Goal: Task Accomplishment & Management: Use online tool/utility

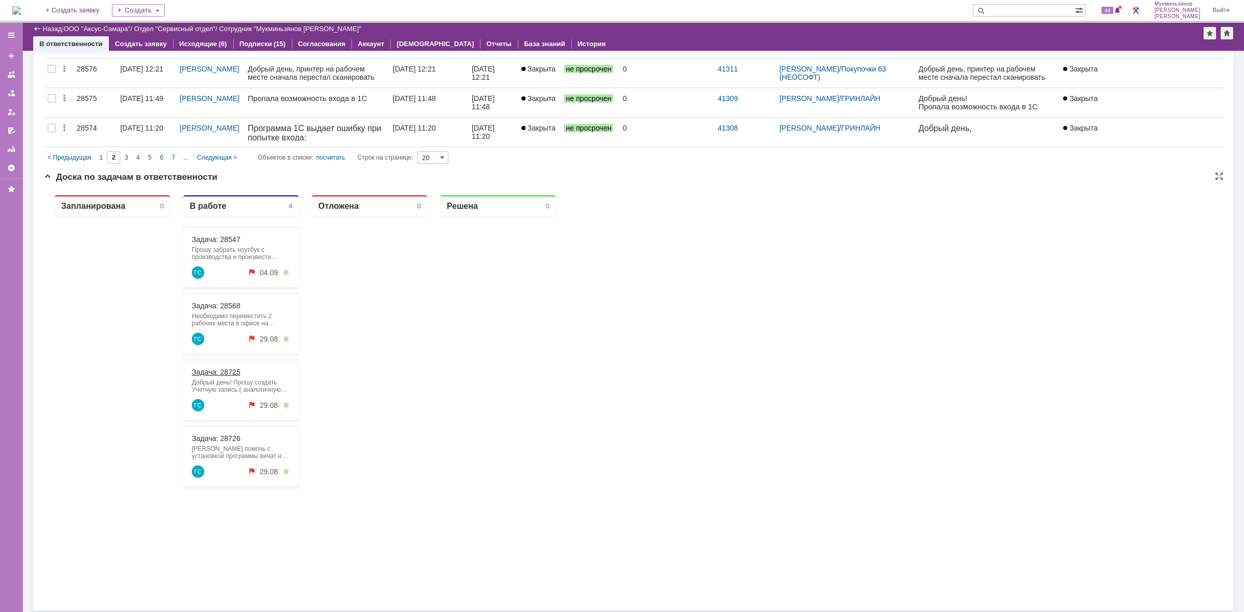
click at [234, 371] on link "Задача: 28725" at bounding box center [216, 372] width 49 height 8
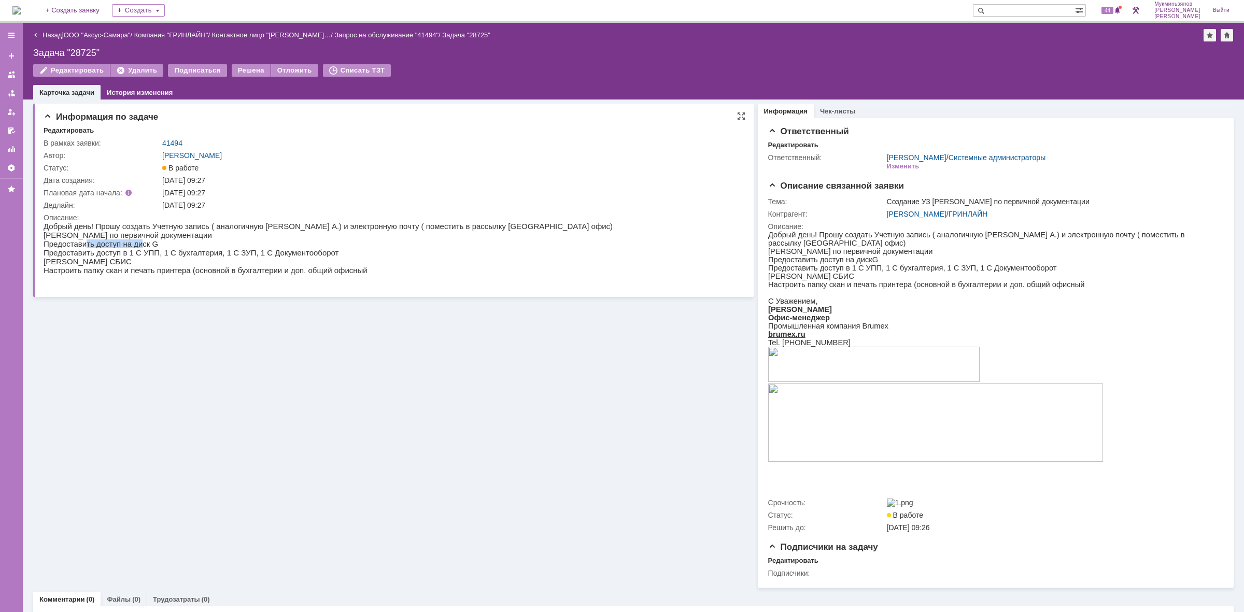
drag, startPoint x: 124, startPoint y: 244, endPoint x: 136, endPoint y: 246, distance: 12.0
click at [136, 244] on p "Предоставить доступ на диск G" at bounding box center [328, 243] width 569 height 9
drag, startPoint x: 131, startPoint y: 253, endPoint x: 247, endPoint y: 255, distance: 116.6
click at [247, 254] on p "Предоставить доступ в 1 С УПП, 1 С бухгалтерия, 1 С ЗУП, 1 С Документооборот" at bounding box center [328, 252] width 569 height 9
drag, startPoint x: 83, startPoint y: 260, endPoint x: 138, endPoint y: 261, distance: 54.9
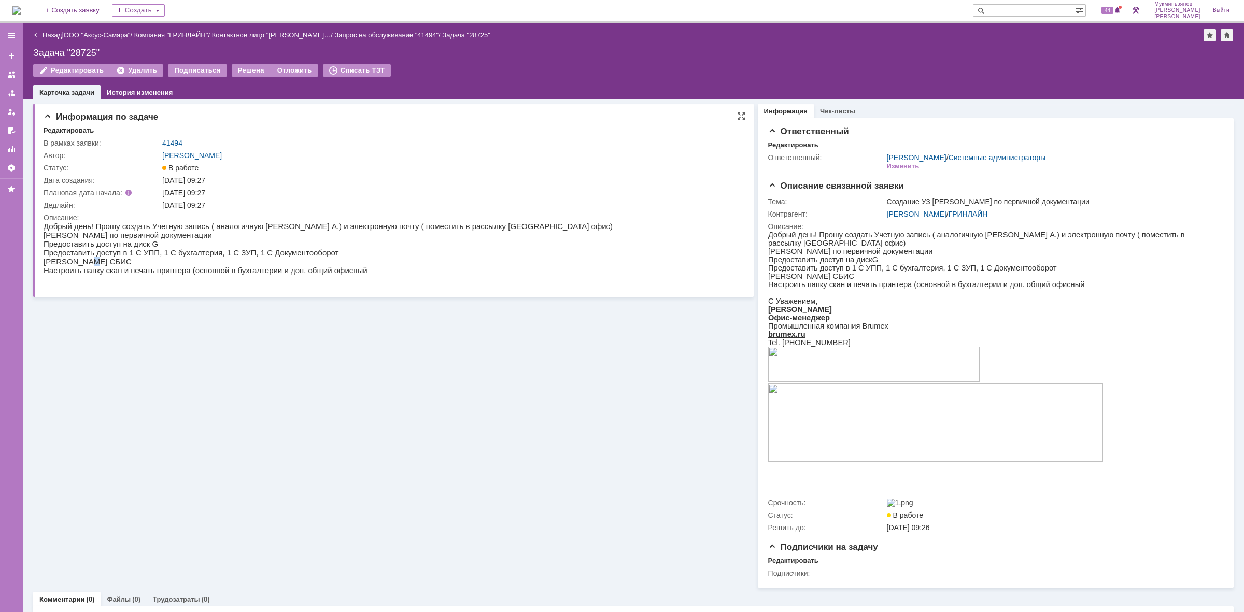
click at [138, 261] on p "[PERSON_NAME] СБИС" at bounding box center [328, 261] width 569 height 9
drag, startPoint x: 130, startPoint y: 254, endPoint x: 164, endPoint y: 254, distance: 34.7
click at [164, 254] on p "Предоставить доступ в 1 С УПП, 1 С бухгалтерия, 1 С ЗУП, 1 С Документооборот" at bounding box center [328, 252] width 569 height 9
drag, startPoint x: 233, startPoint y: 252, endPoint x: 319, endPoint y: 252, distance: 86.0
click at [319, 252] on p "Предоставить доступ в 1 С УПП, 1 С бухгалтерия, 1 С ЗУП, 1 С Документооборот" at bounding box center [328, 252] width 569 height 9
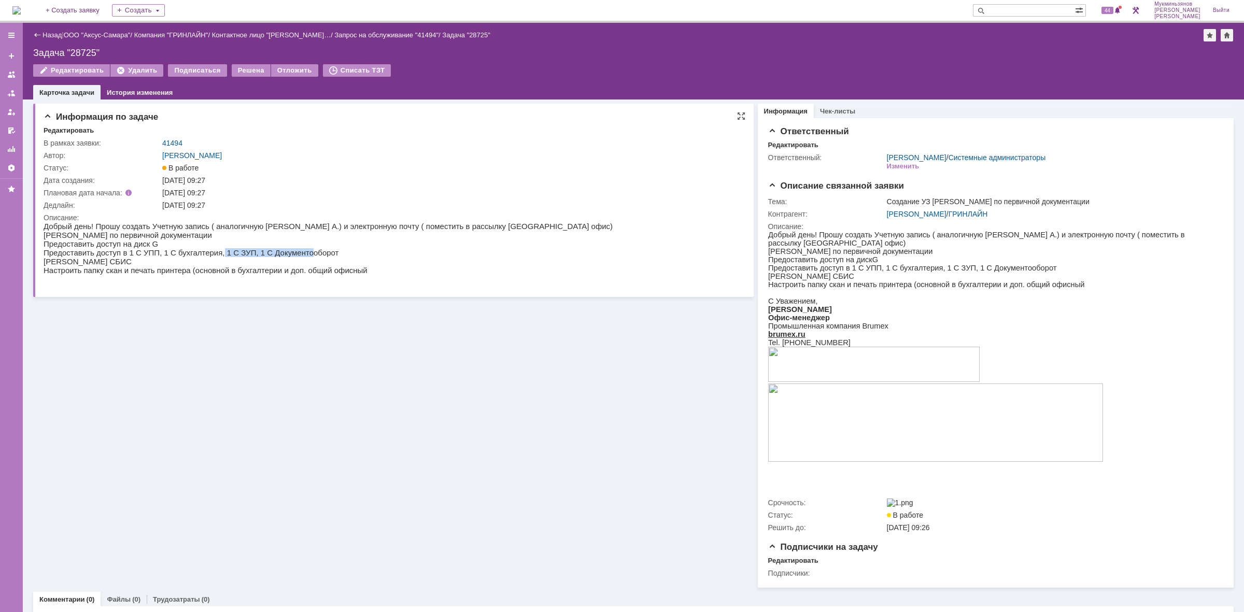
drag, startPoint x: 203, startPoint y: 253, endPoint x: 280, endPoint y: 252, distance: 77.2
click at [280, 252] on p "Предоставить доступ в 1 С УПП, 1 С бухгалтерия, 1 С ЗУП, 1 С Документооборот" at bounding box center [328, 252] width 569 height 9
drag, startPoint x: 195, startPoint y: 143, endPoint x: 161, endPoint y: 141, distance: 34.3
click at [161, 141] on td "41494" at bounding box center [449, 143] width 578 height 12
copy link "41494"
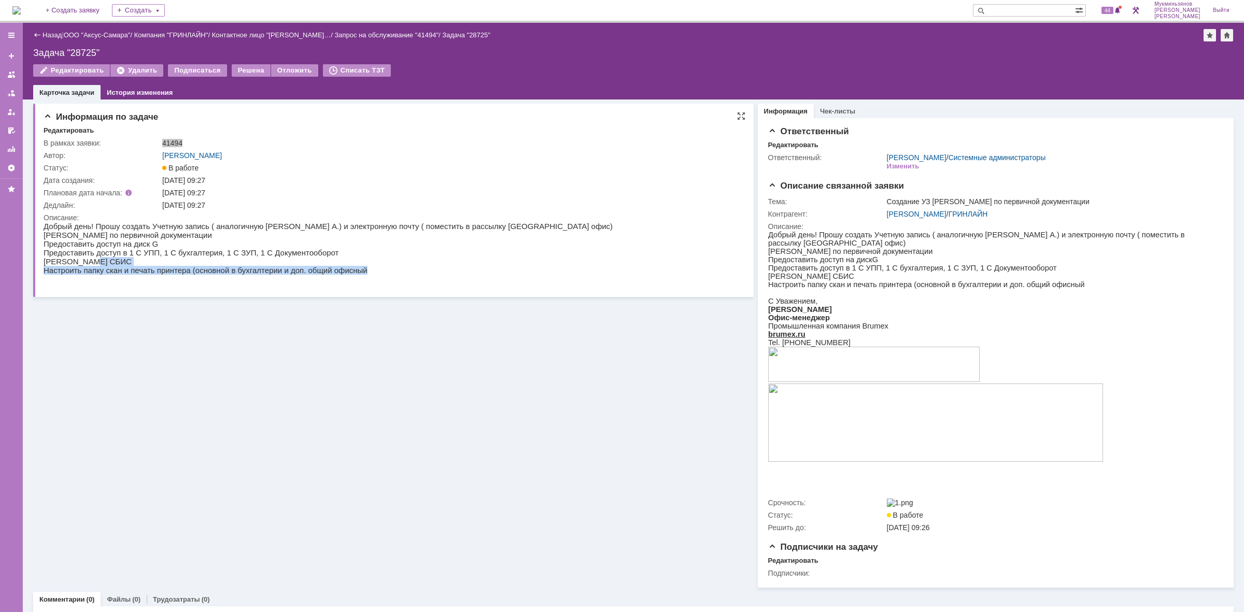
drag, startPoint x: 166, startPoint y: 265, endPoint x: 376, endPoint y: 267, distance: 210.4
click at [374, 267] on body "Добрый день! Прошу создать Учетную запись ( аналогичную Ткачевой А.) и электрон…" at bounding box center [328, 253] width 569 height 62
click at [376, 267] on p "Настроить папку скан и печать принтера (основной в бухгалтерии и доп. общий офи…" at bounding box center [328, 270] width 569 height 9
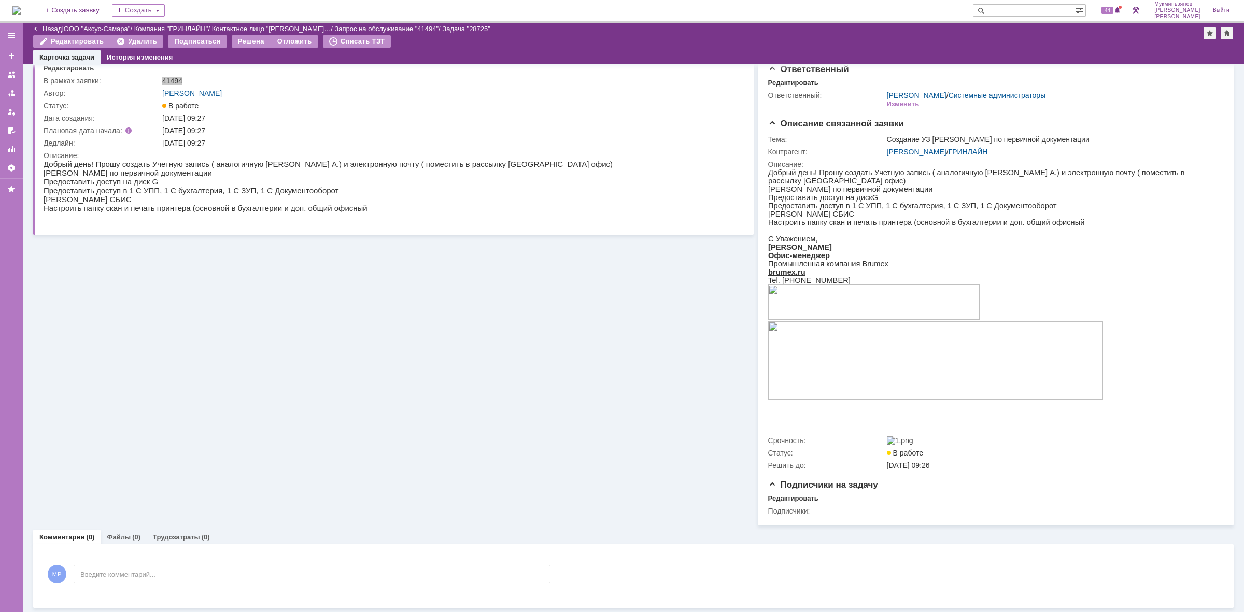
scroll to position [31, 0]
drag, startPoint x: 135, startPoint y: 560, endPoint x: 145, endPoint y: 573, distance: 16.6
click at [135, 560] on div "МР Введите комментарий..." at bounding box center [297, 575] width 507 height 48
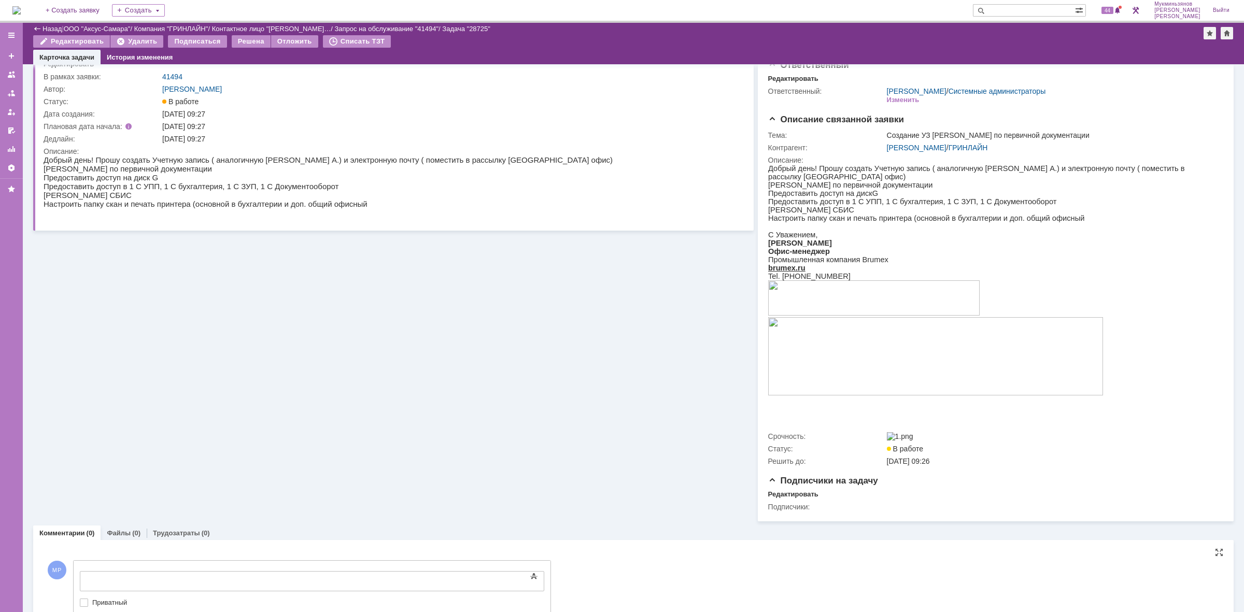
scroll to position [0, 0]
drag, startPoint x: 232, startPoint y: 1145, endPoint x: 165, endPoint y: 577, distance: 571.8
click at [165, 577] on div at bounding box center [164, 580] width 147 height 8
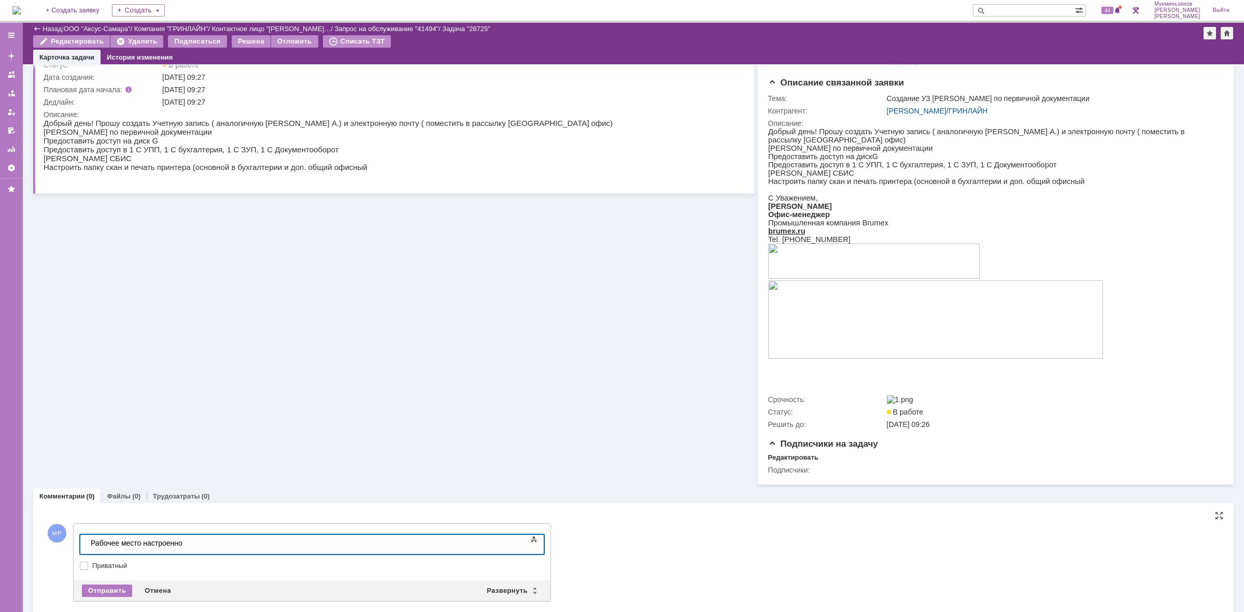
scroll to position [85, 0]
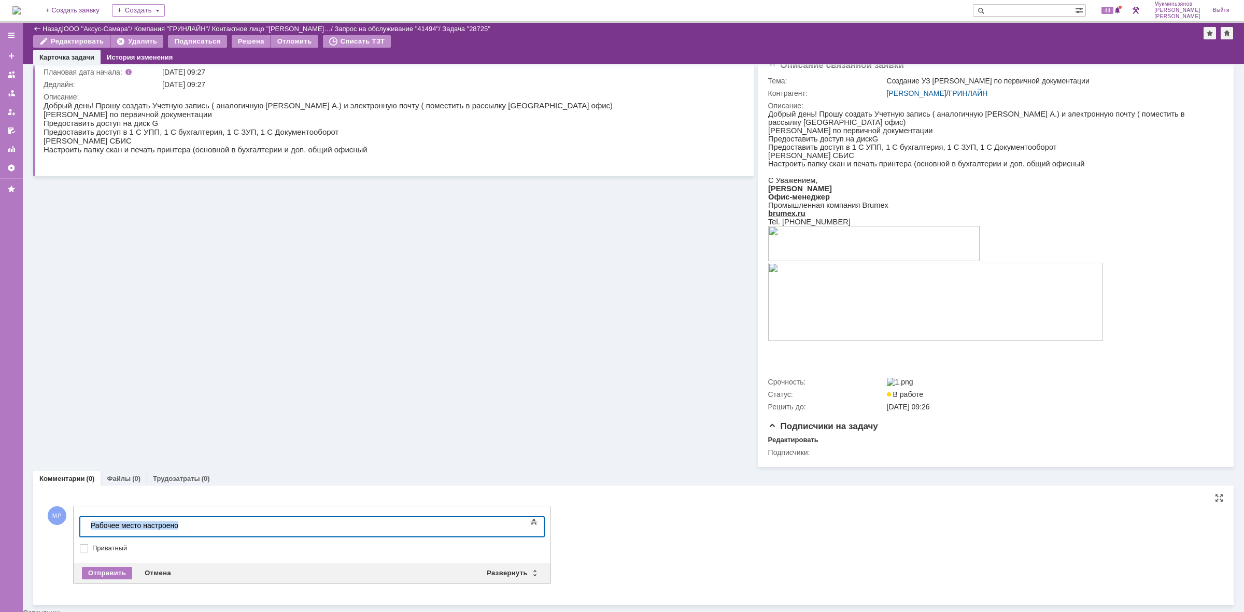
drag, startPoint x: 180, startPoint y: 519, endPoint x: 42, endPoint y: 534, distance: 139.2
click at [87, 534] on html "Рабочее место настроено" at bounding box center [164, 526] width 155 height 18
copy div "Рабочее место настроено"
click at [94, 577] on div "Отправить" at bounding box center [107, 573] width 50 height 12
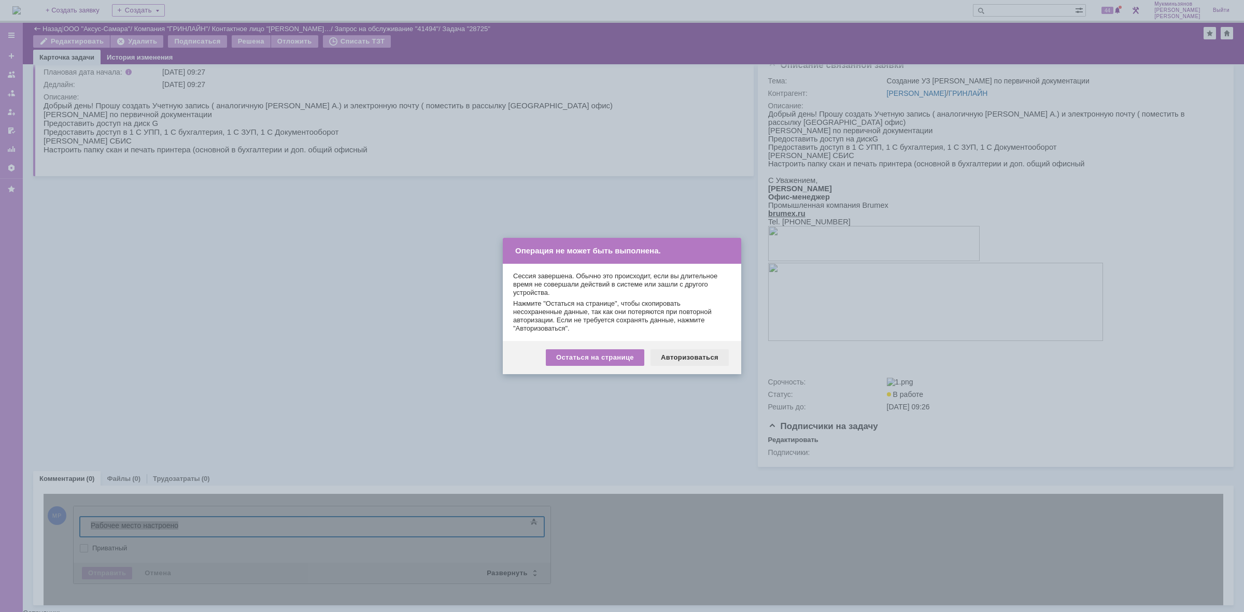
click at [684, 355] on div "Авторизоваться" at bounding box center [689, 357] width 78 height 17
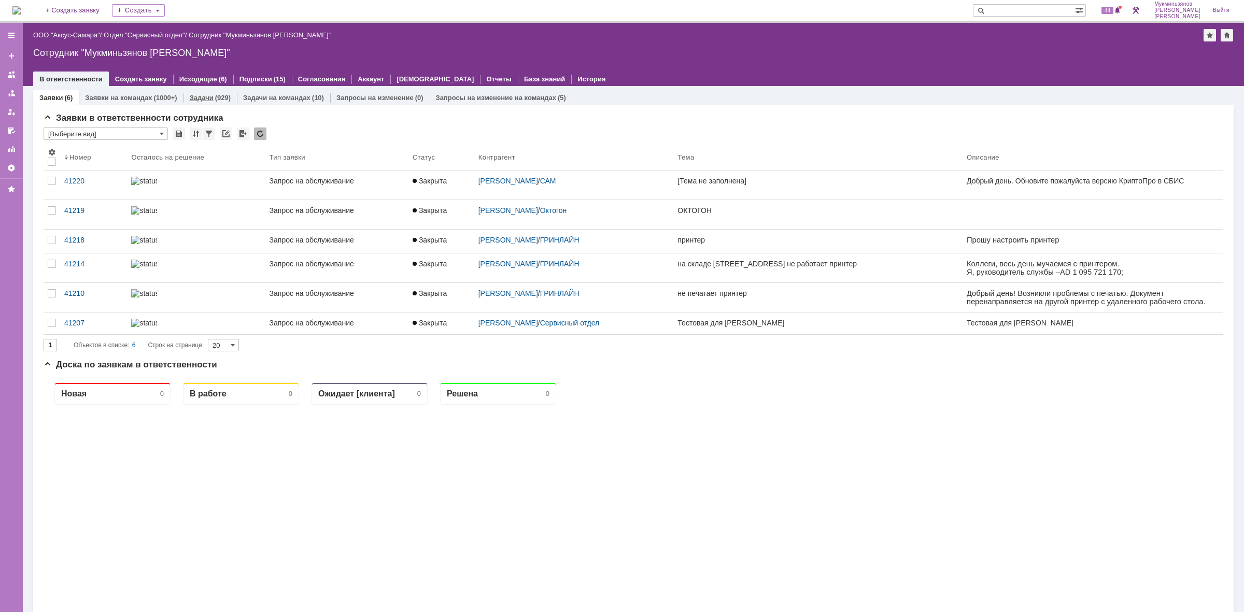
click at [198, 95] on link "Задачи" at bounding box center [202, 98] width 24 height 8
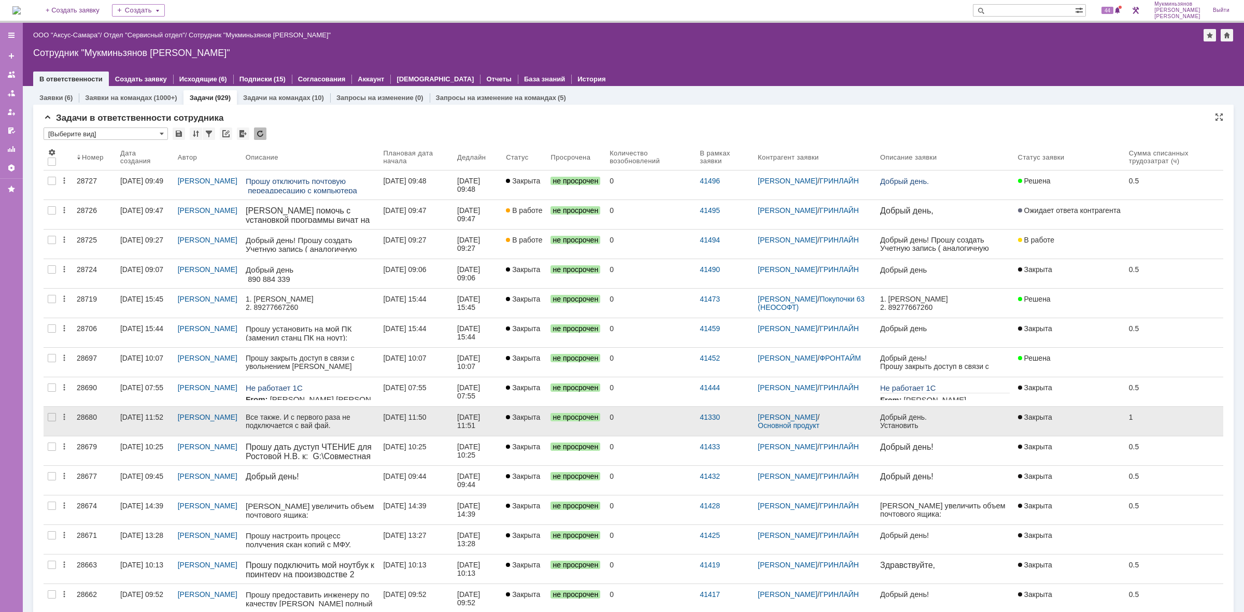
click at [425, 434] on link "22.08.2025 11:50" at bounding box center [416, 421] width 74 height 29
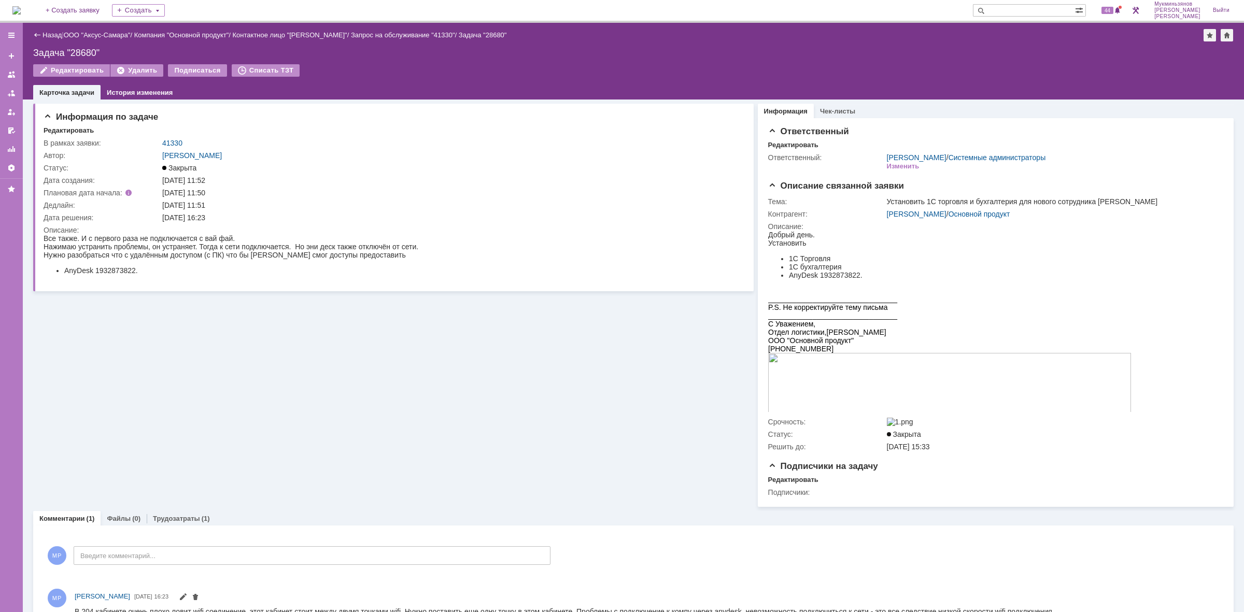
click at [21, 15] on img at bounding box center [16, 10] width 8 height 8
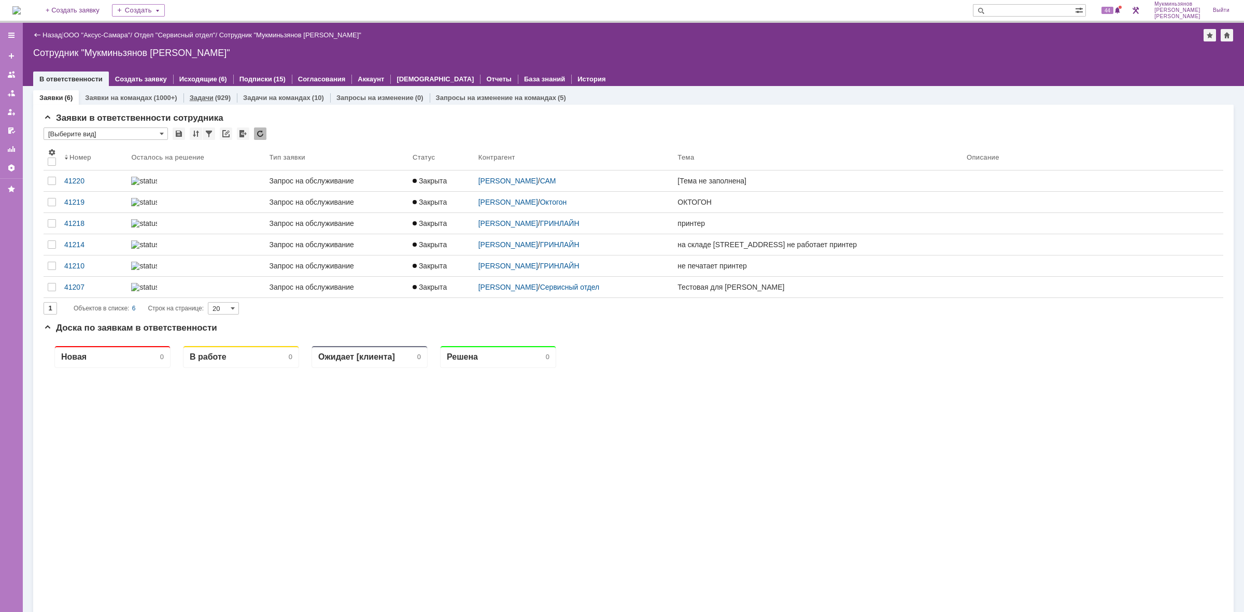
click at [215, 98] on div "(929)" at bounding box center [223, 98] width 16 height 8
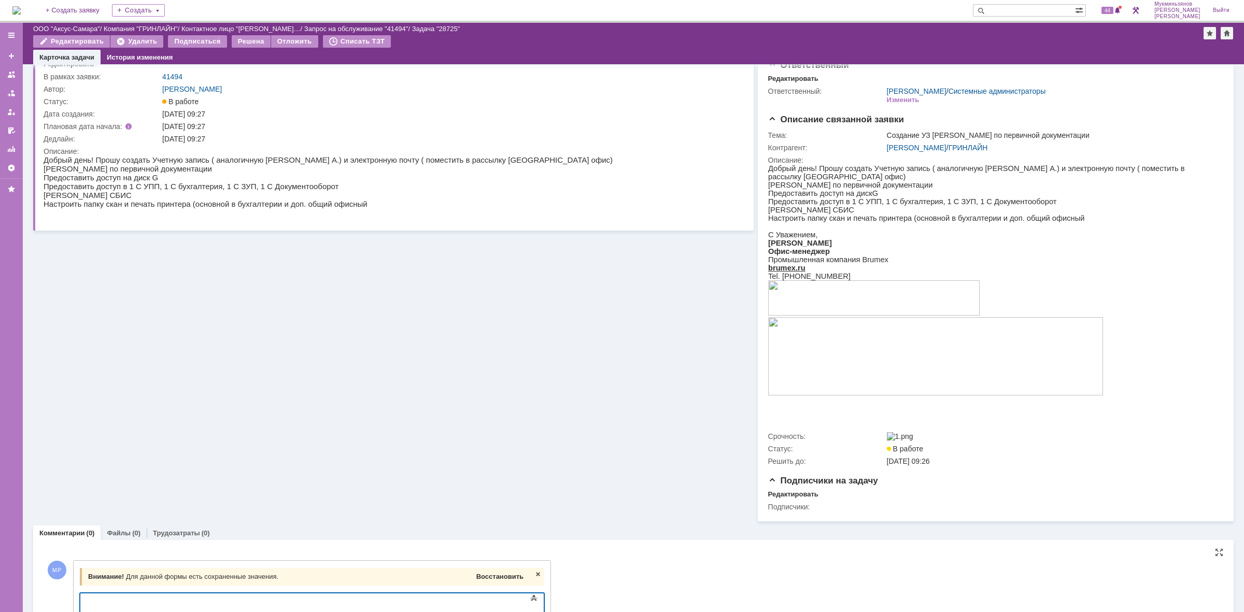
click at [487, 580] on span "Восстановить" at bounding box center [499, 577] width 47 height 8
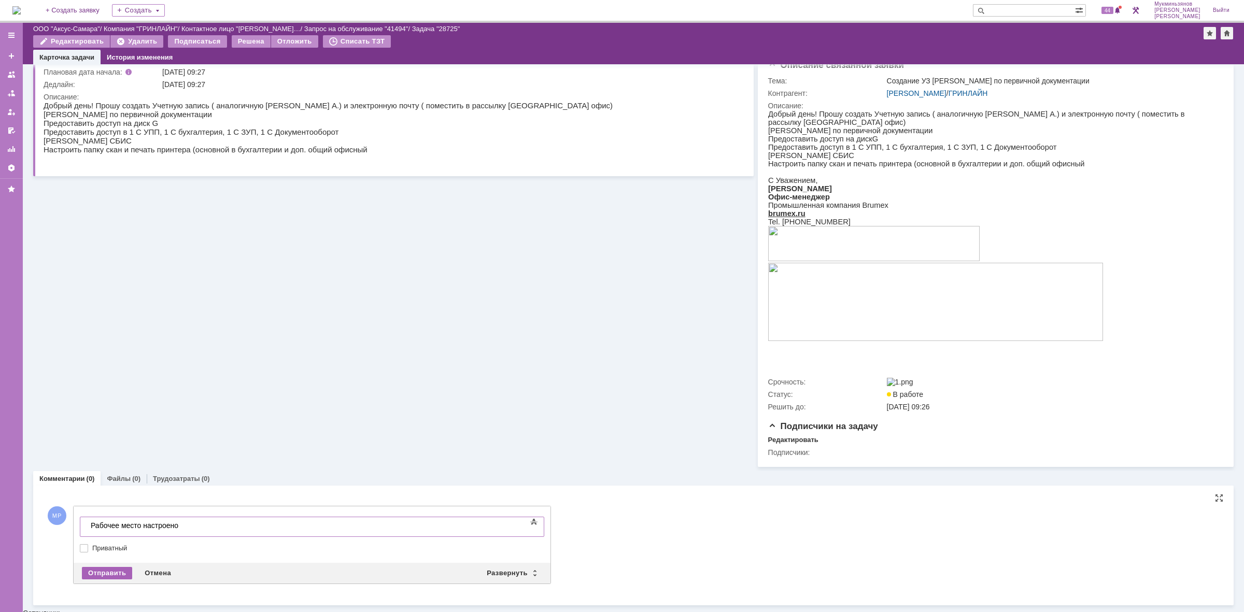
click at [111, 574] on div "Отправить" at bounding box center [107, 573] width 50 height 12
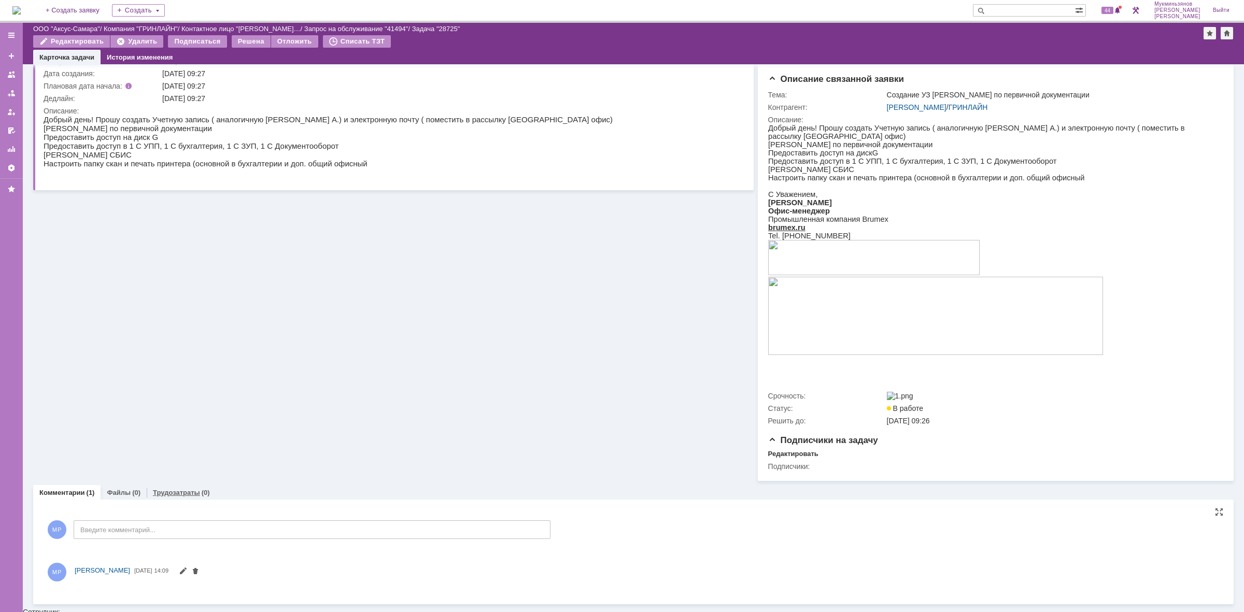
scroll to position [76, 0]
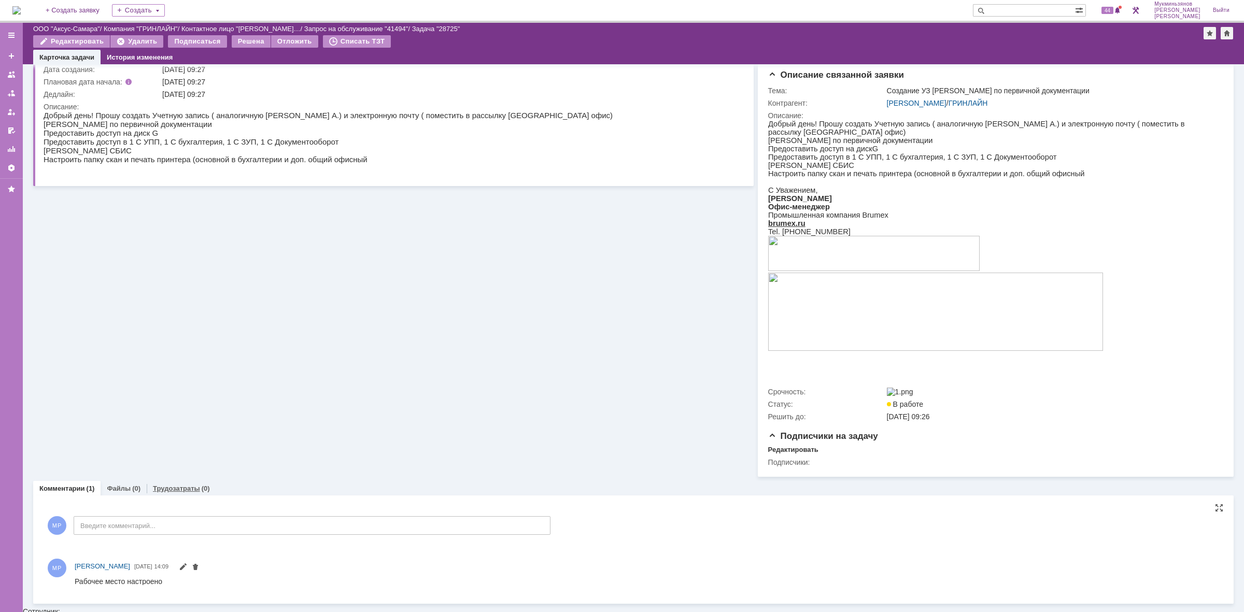
click at [181, 492] on link "Трудозатраты" at bounding box center [176, 488] width 47 height 8
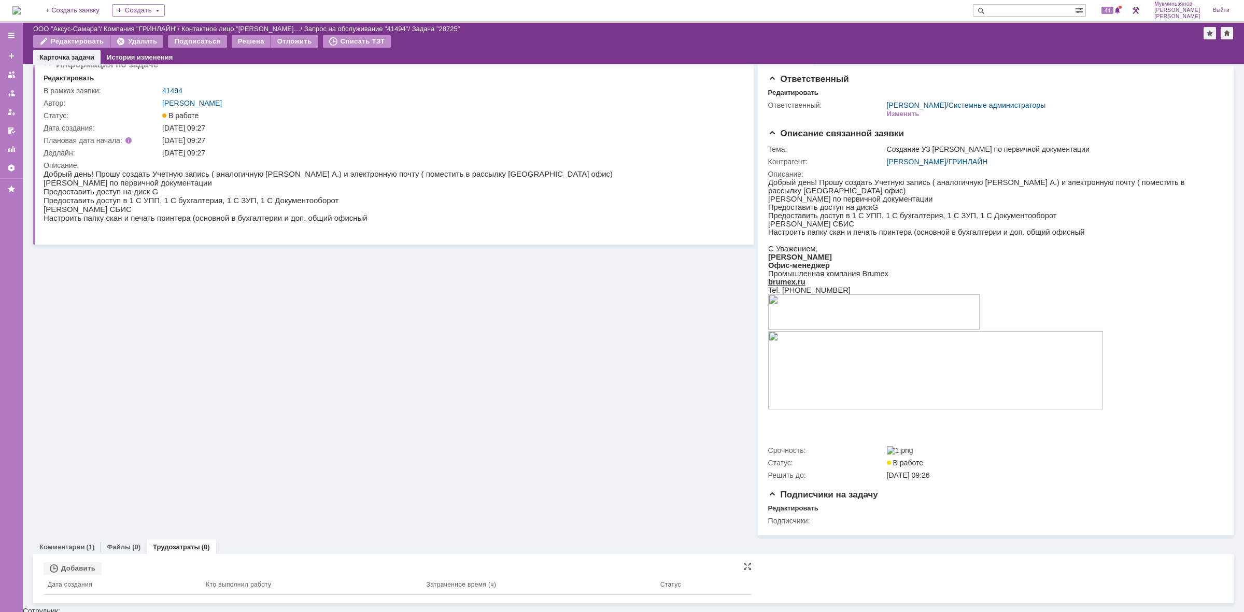
scroll to position [17, 0]
click at [88, 579] on th "Дата создания" at bounding box center [123, 585] width 158 height 20
click at [84, 566] on div "Добавить" at bounding box center [73, 569] width 58 height 12
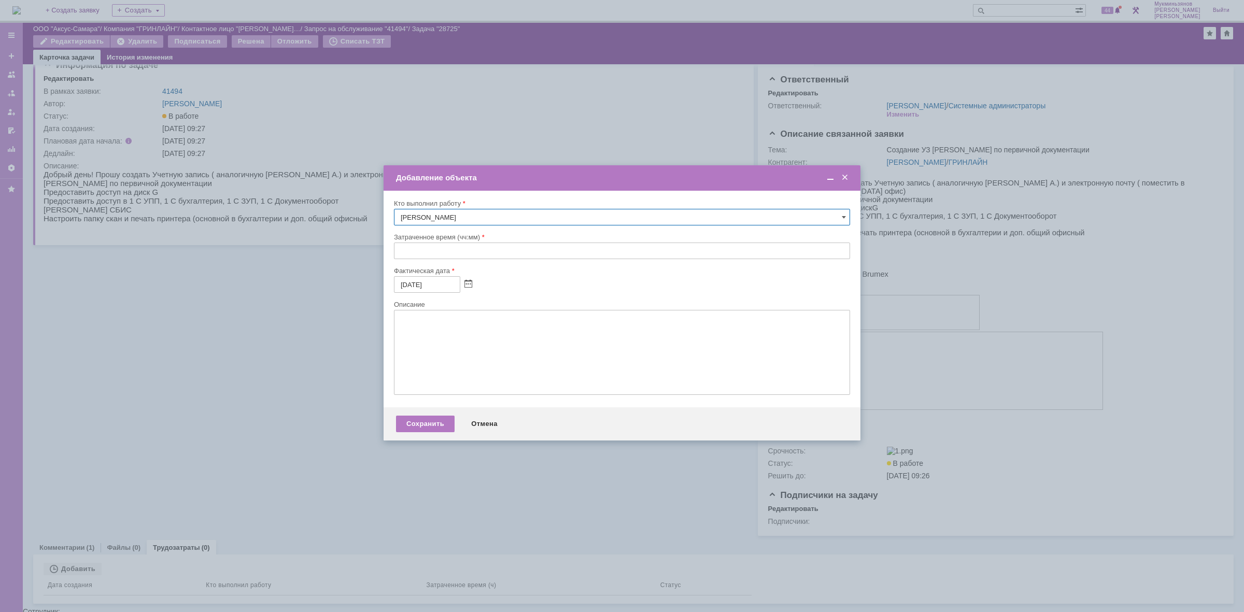
click at [434, 250] on input "text" at bounding box center [622, 250] width 456 height 17
type input "00:30"
click at [434, 359] on textarea at bounding box center [622, 352] width 456 height 85
paste textarea "Рабочее место настроено"
type textarea "Рабочее место настроено"
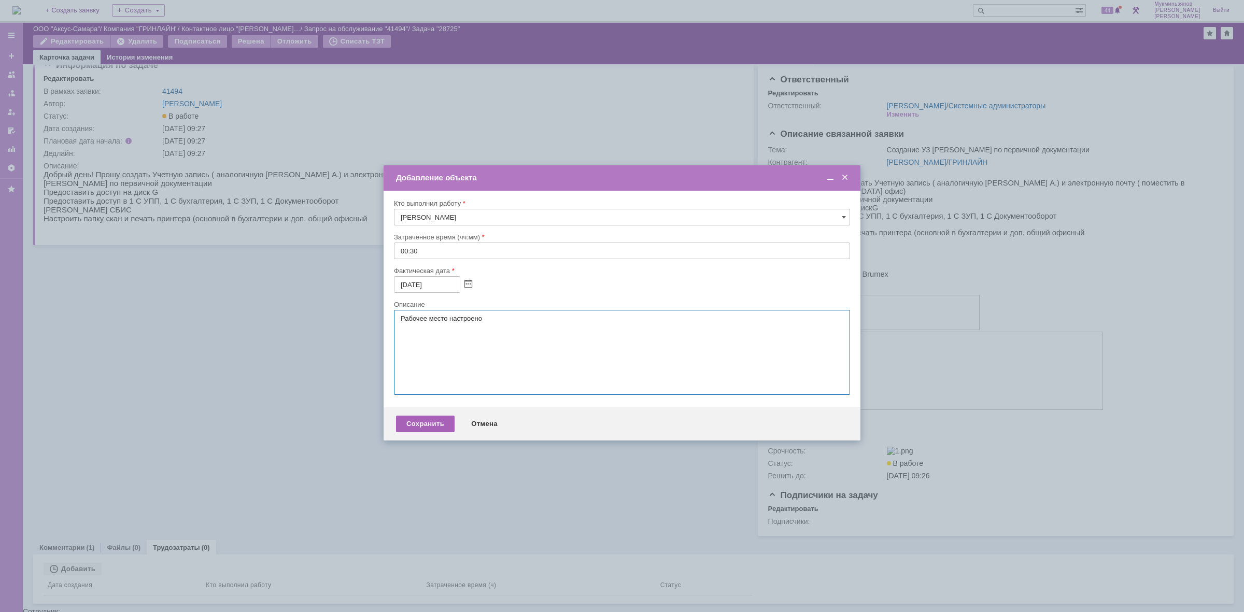
click at [425, 425] on div "Сохранить" at bounding box center [425, 424] width 59 height 17
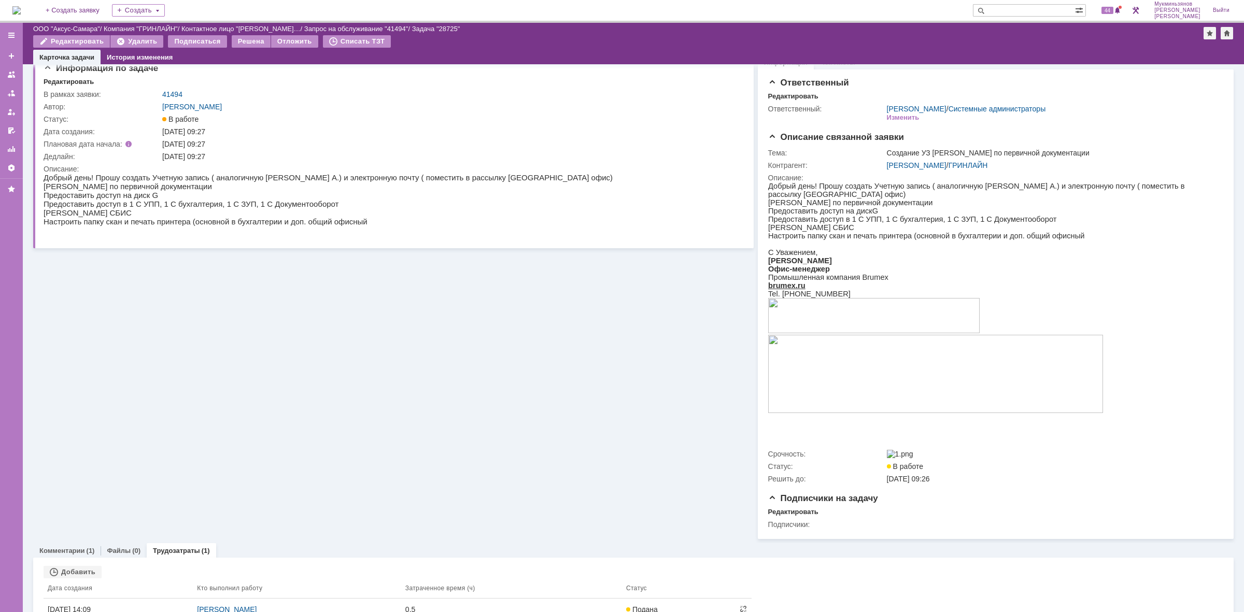
scroll to position [0, 0]
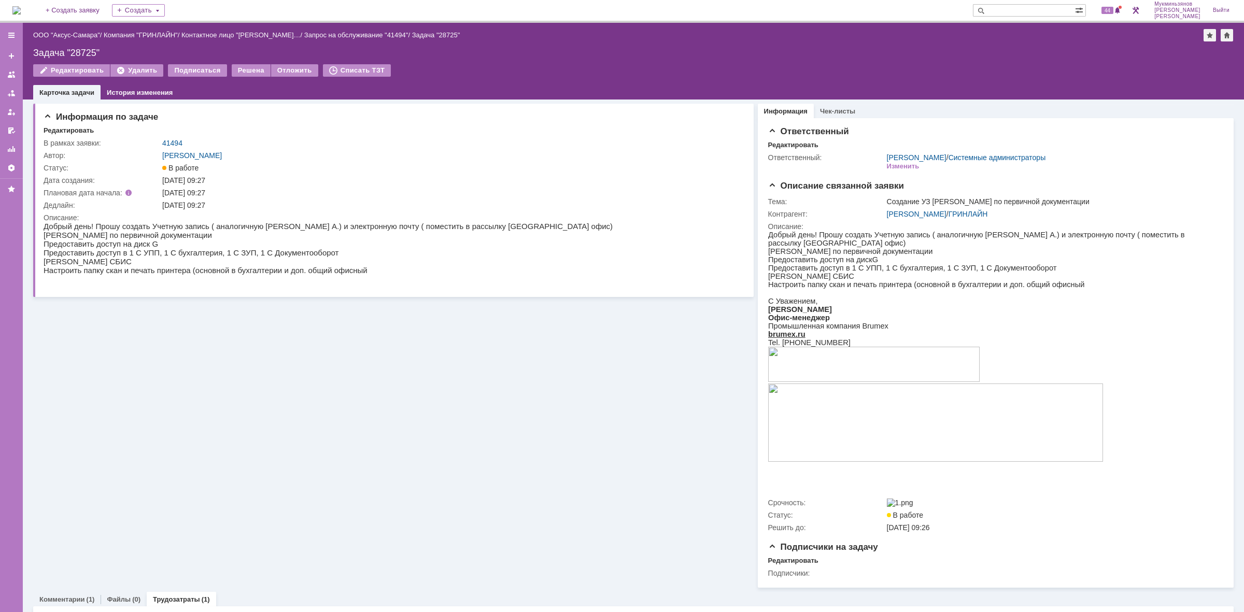
click at [21, 8] on img at bounding box center [16, 10] width 8 height 8
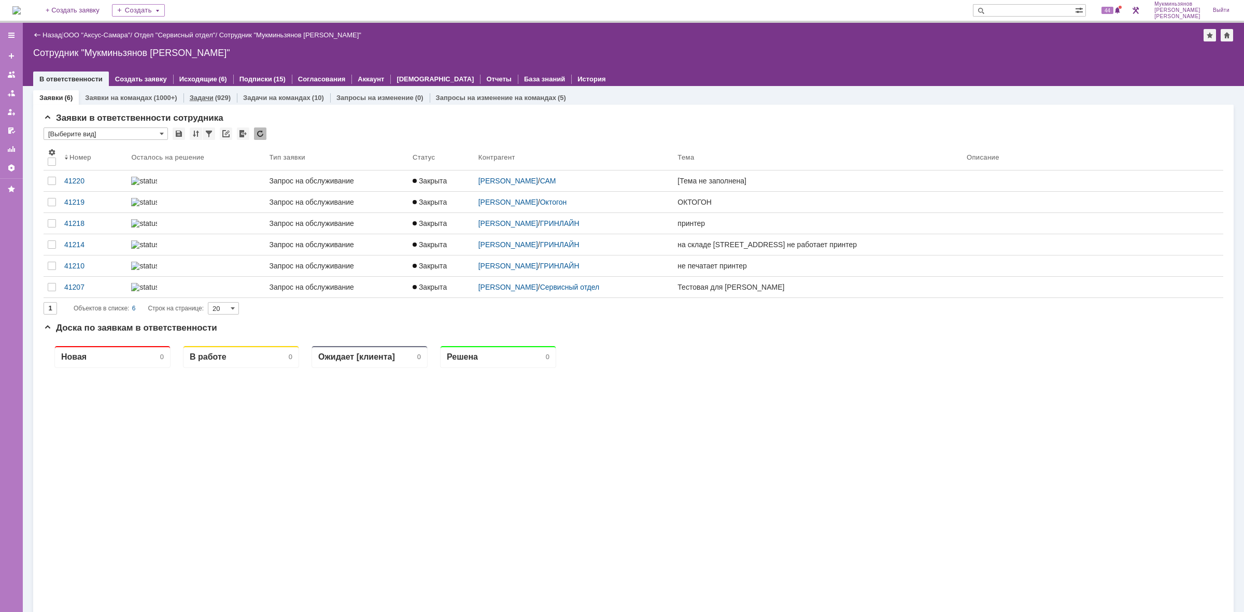
click at [221, 98] on div "(929)" at bounding box center [223, 98] width 16 height 8
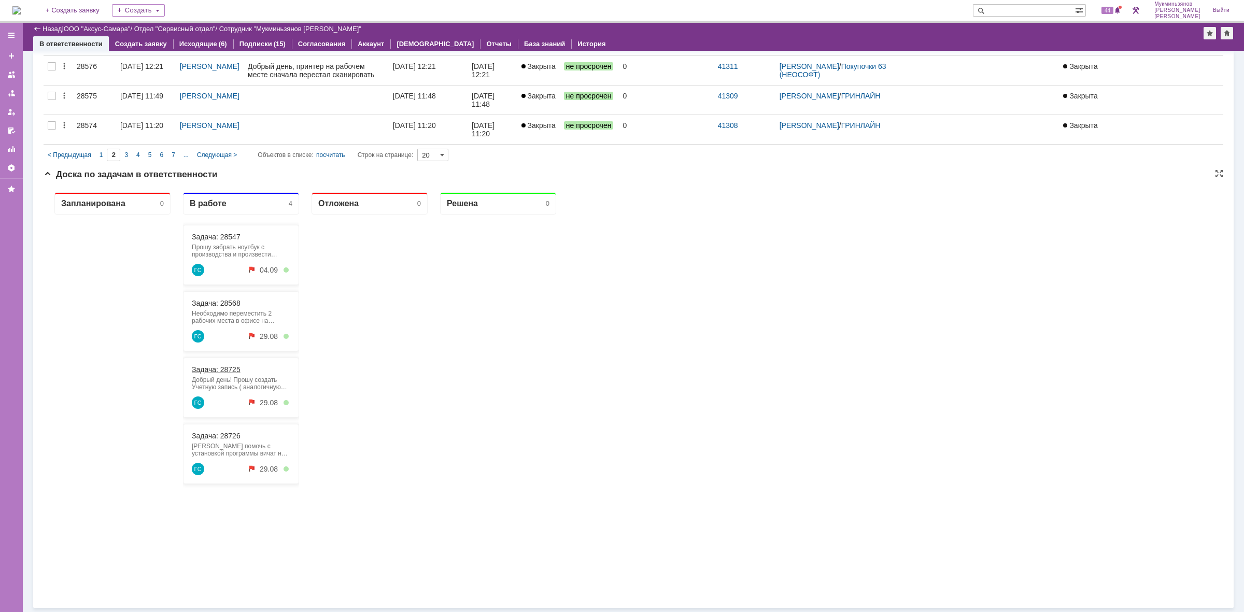
click at [239, 374] on link "Задача: 28725" at bounding box center [216, 369] width 49 height 8
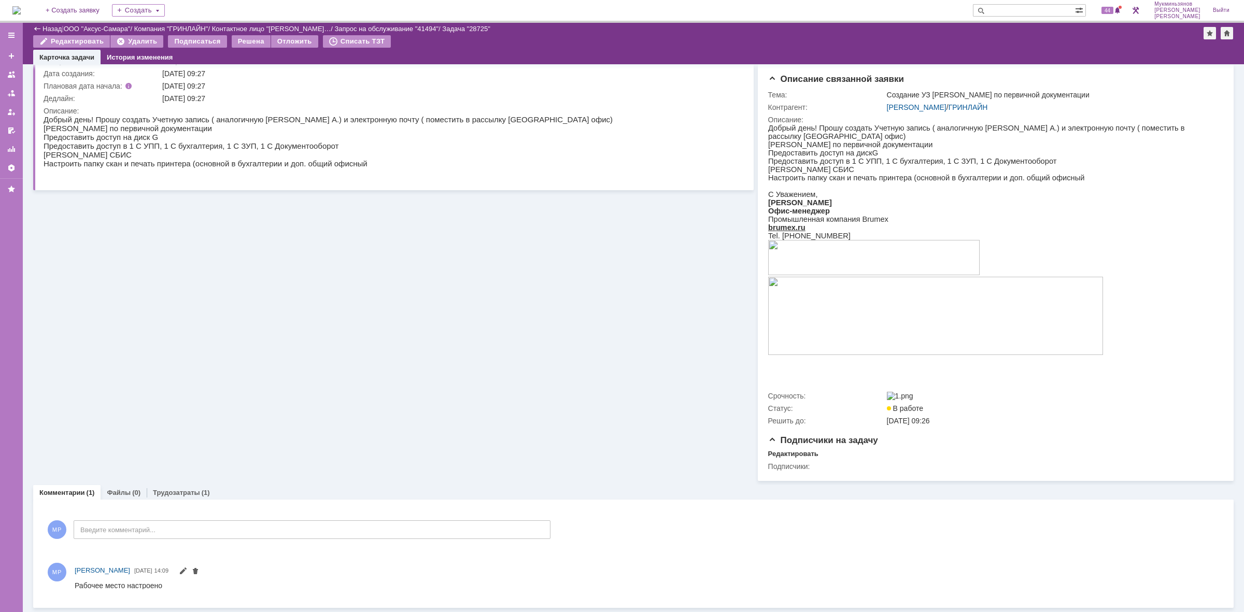
click at [166, 492] on link "Трудозатраты" at bounding box center [176, 493] width 47 height 8
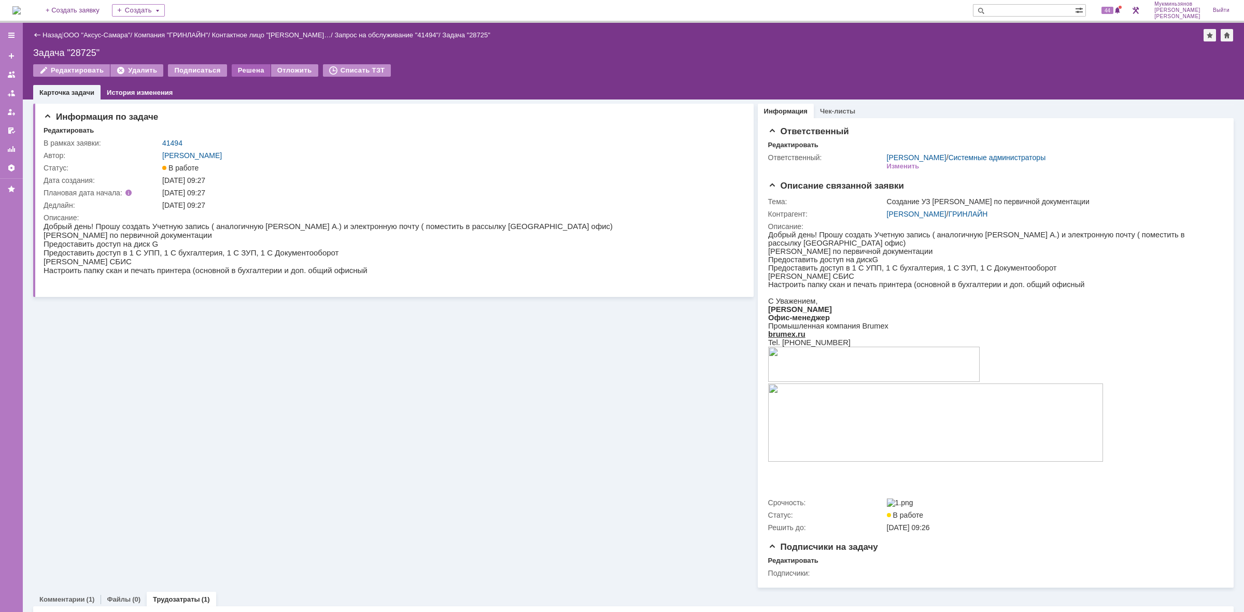
click at [236, 73] on div "Решена" at bounding box center [251, 70] width 39 height 12
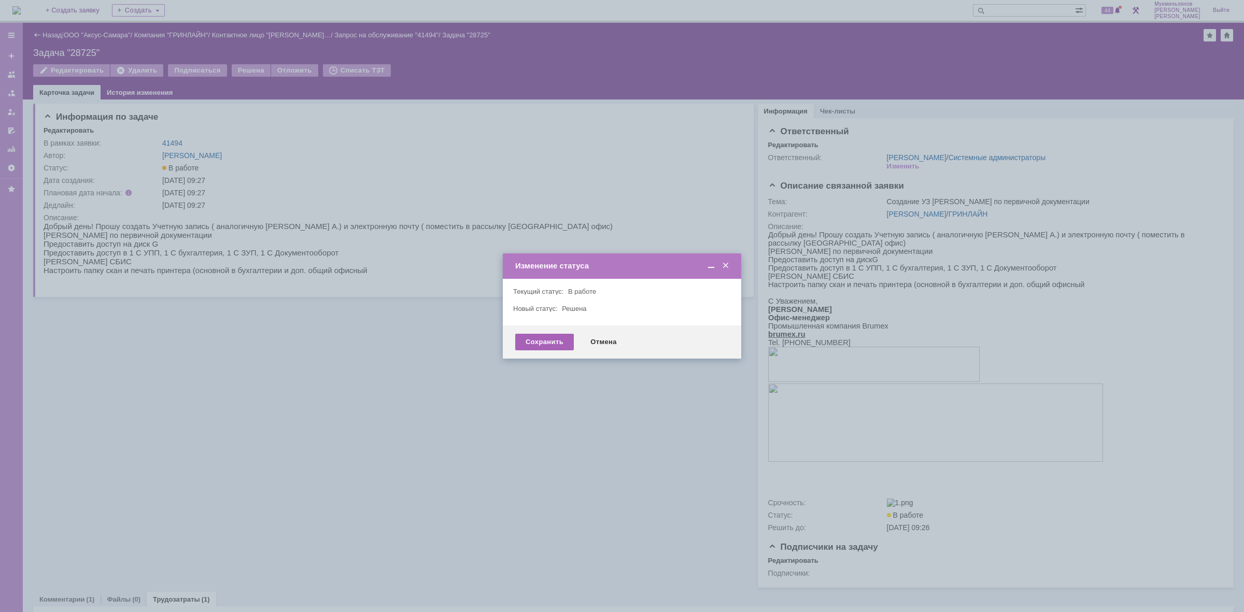
click at [531, 335] on div "Сохранить" at bounding box center [544, 342] width 59 height 17
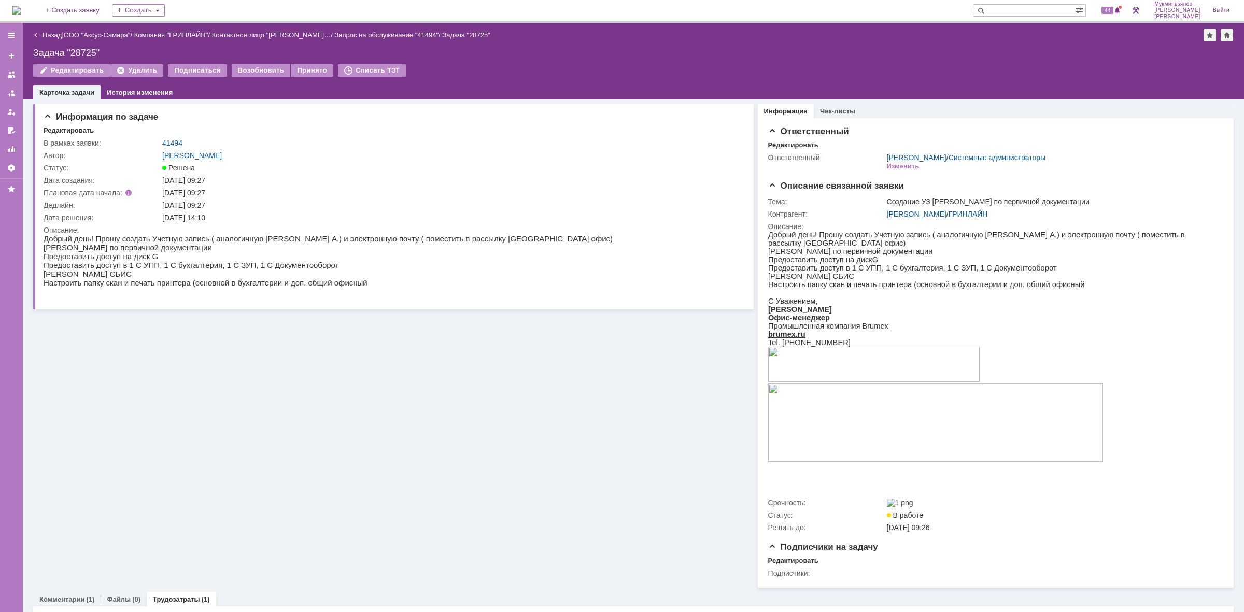
click at [21, 8] on img at bounding box center [16, 10] width 8 height 8
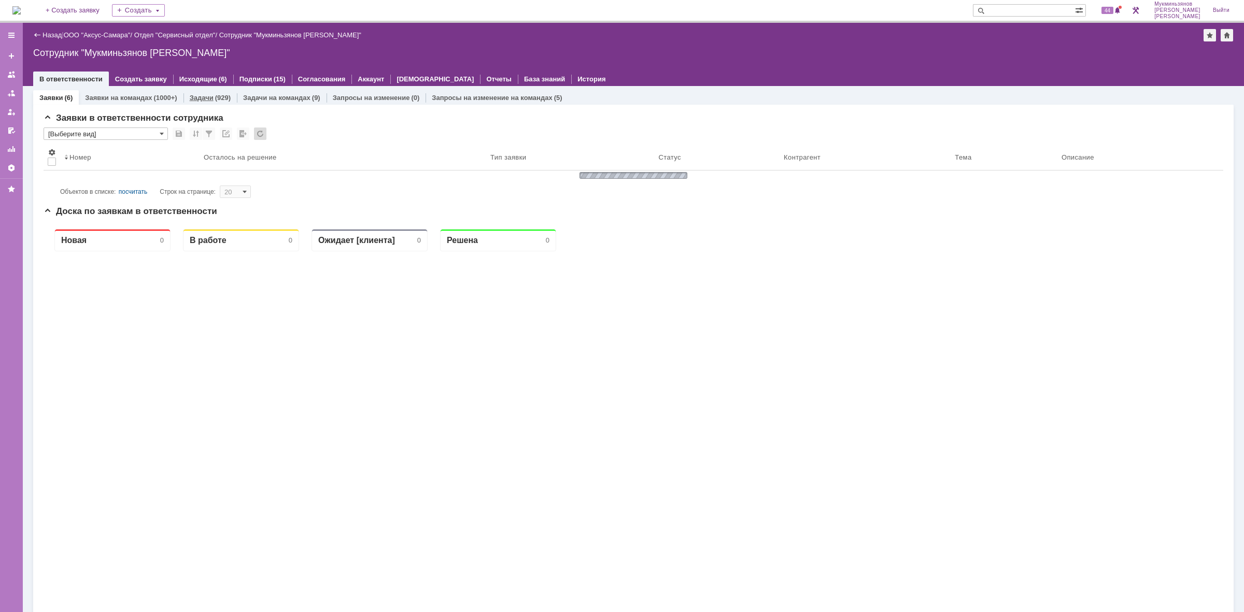
click at [190, 97] on link "Задачи" at bounding box center [202, 98] width 24 height 8
